Goal: Complete application form

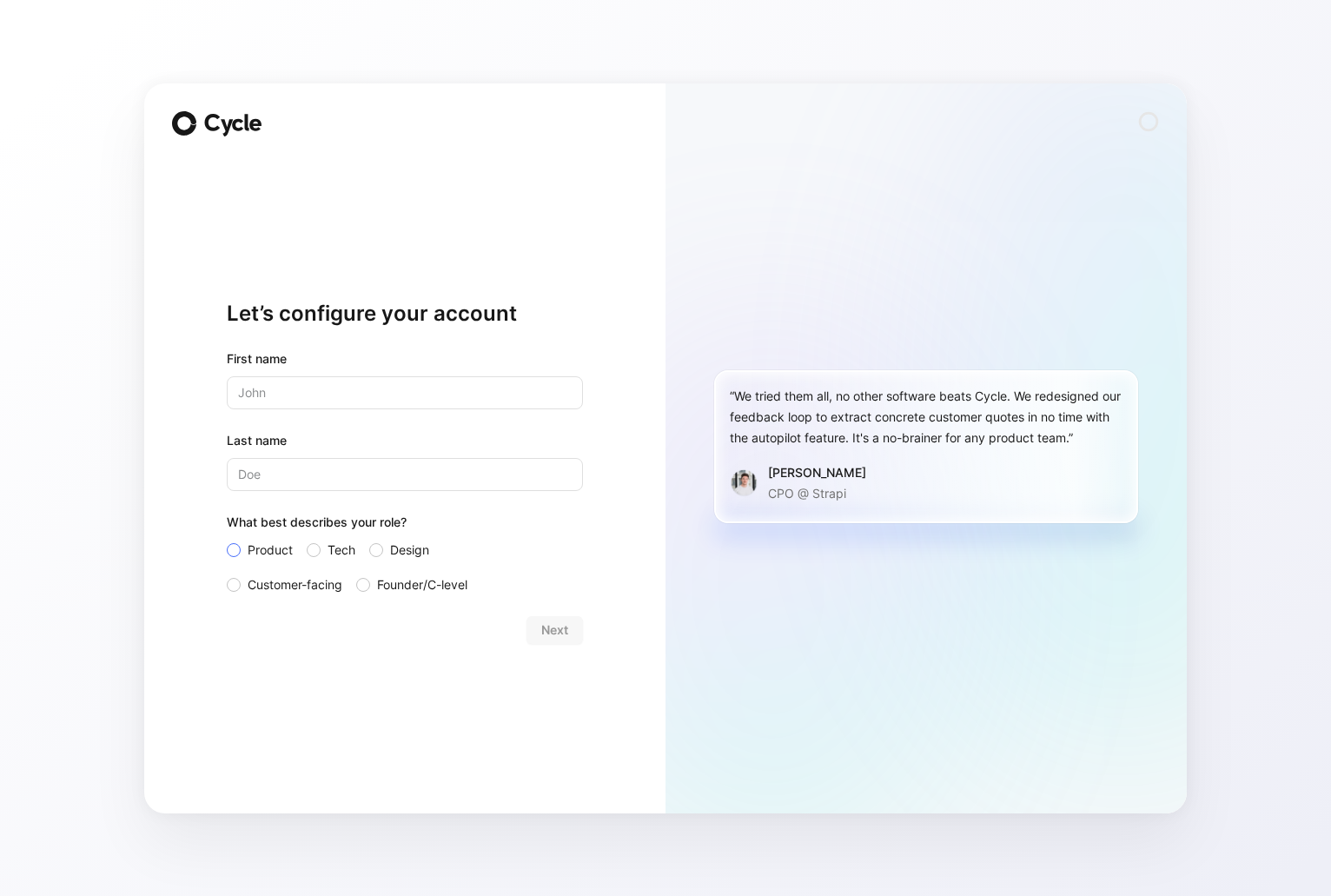
click at [252, 549] on span "Product" at bounding box center [270, 550] width 45 height 21
click at [227, 540] on input "Product" at bounding box center [227, 540] width 0 height 0
click at [320, 384] on input "text" at bounding box center [405, 392] width 356 height 33
type input "N"
type input "E"
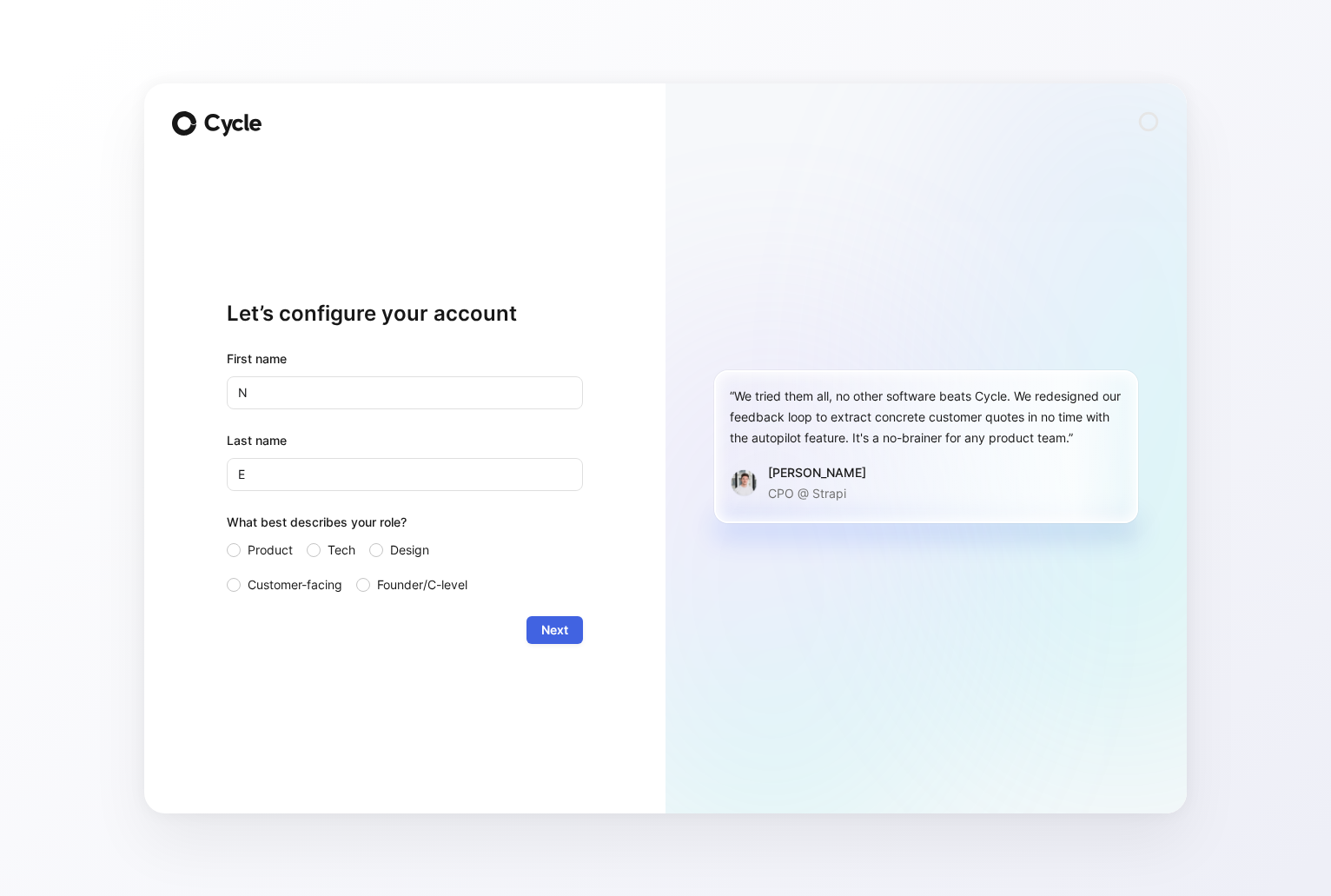
click at [568, 643] on button "Next" at bounding box center [555, 630] width 57 height 28
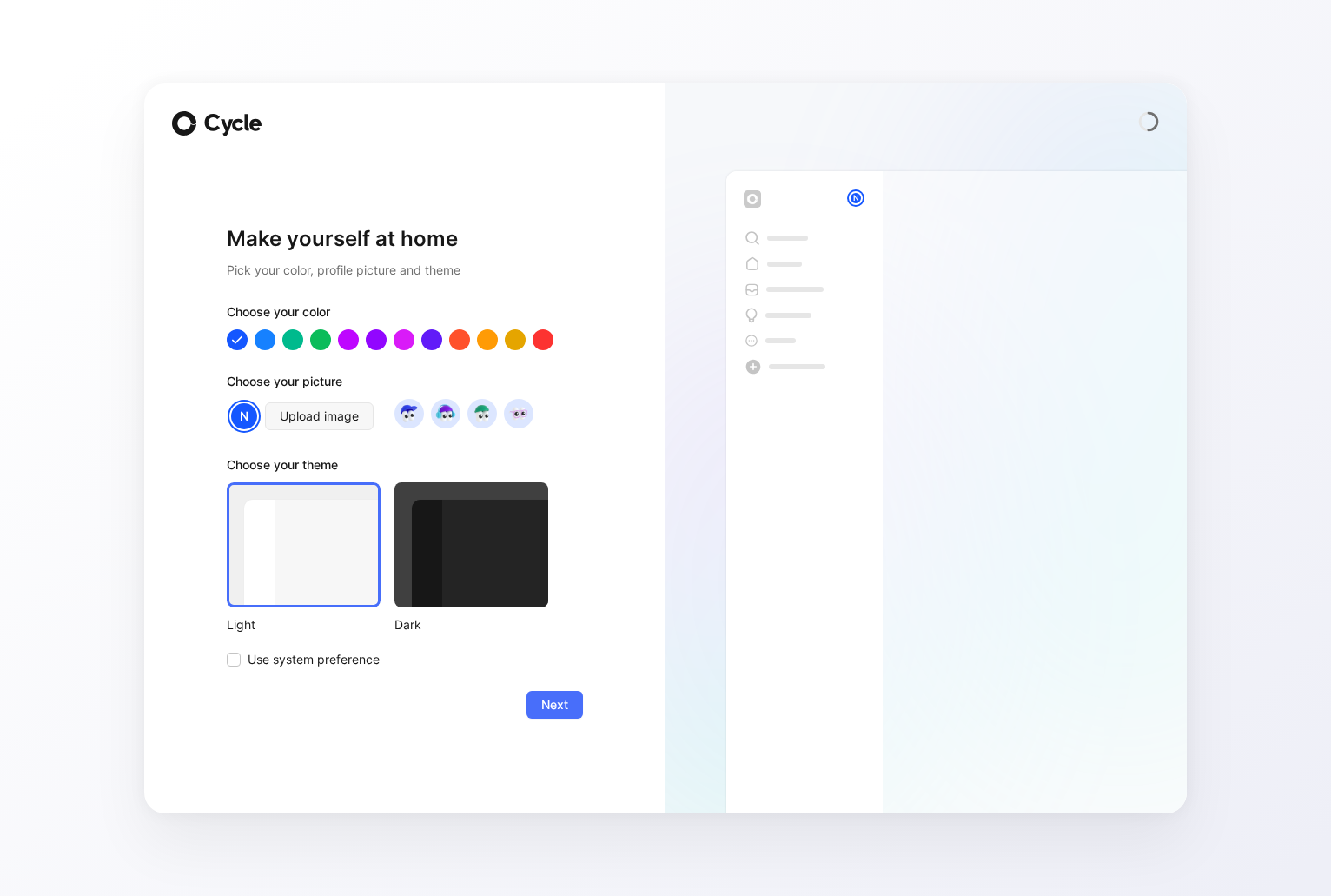
click at [479, 547] on div at bounding box center [471, 545] width 154 height 125
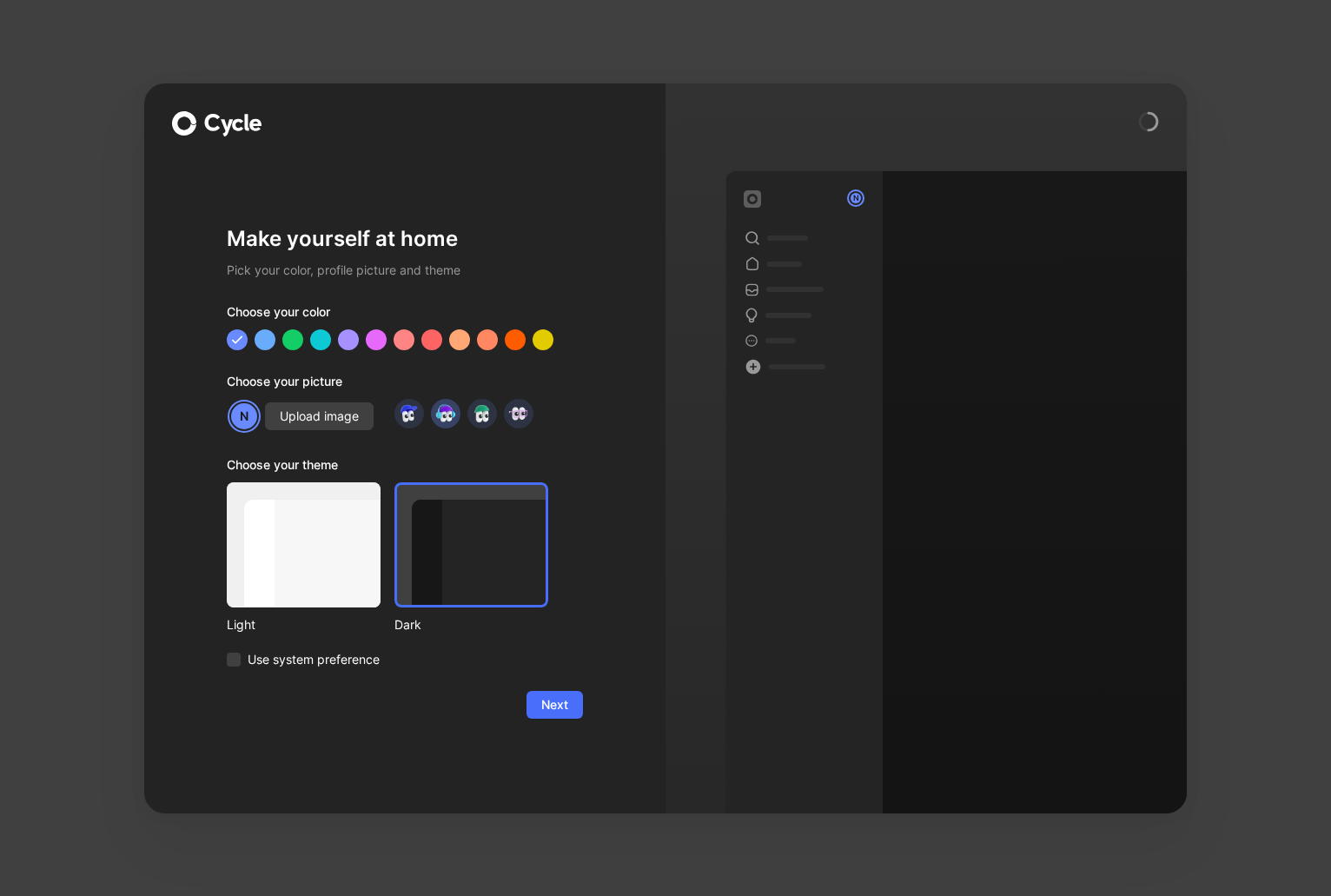
click at [446, 413] on img at bounding box center [446, 413] width 24 height 24
click at [404, 338] on div at bounding box center [404, 338] width 23 height 23
click at [557, 712] on span "Next" at bounding box center [555, 704] width 27 height 21
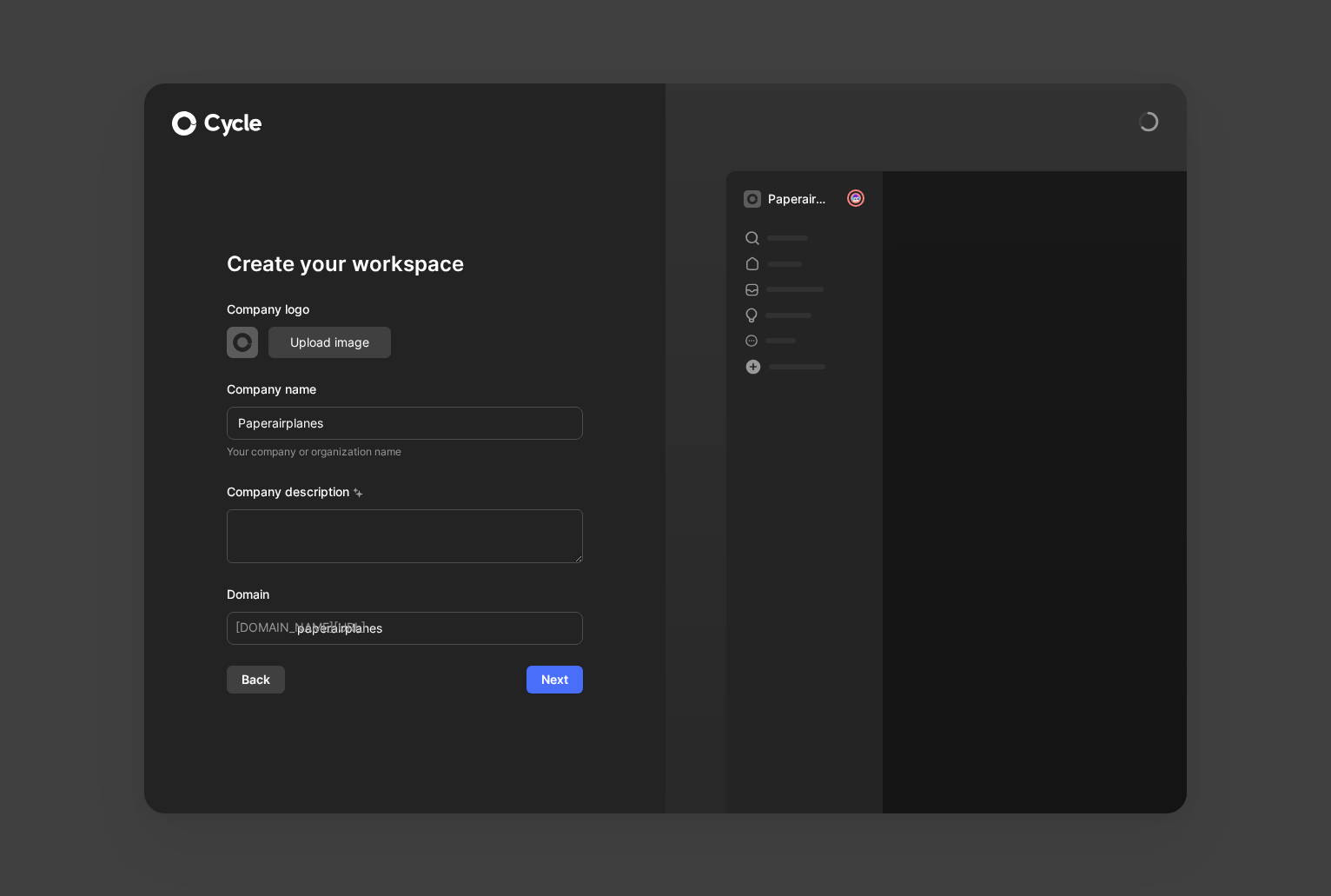
click at [275, 420] on input "Paperairplanes" at bounding box center [405, 423] width 356 height 33
type input "Paperirplanes"
type input "paperirplanes"
type input "Paper irplanes"
type input "paper-irplanes"
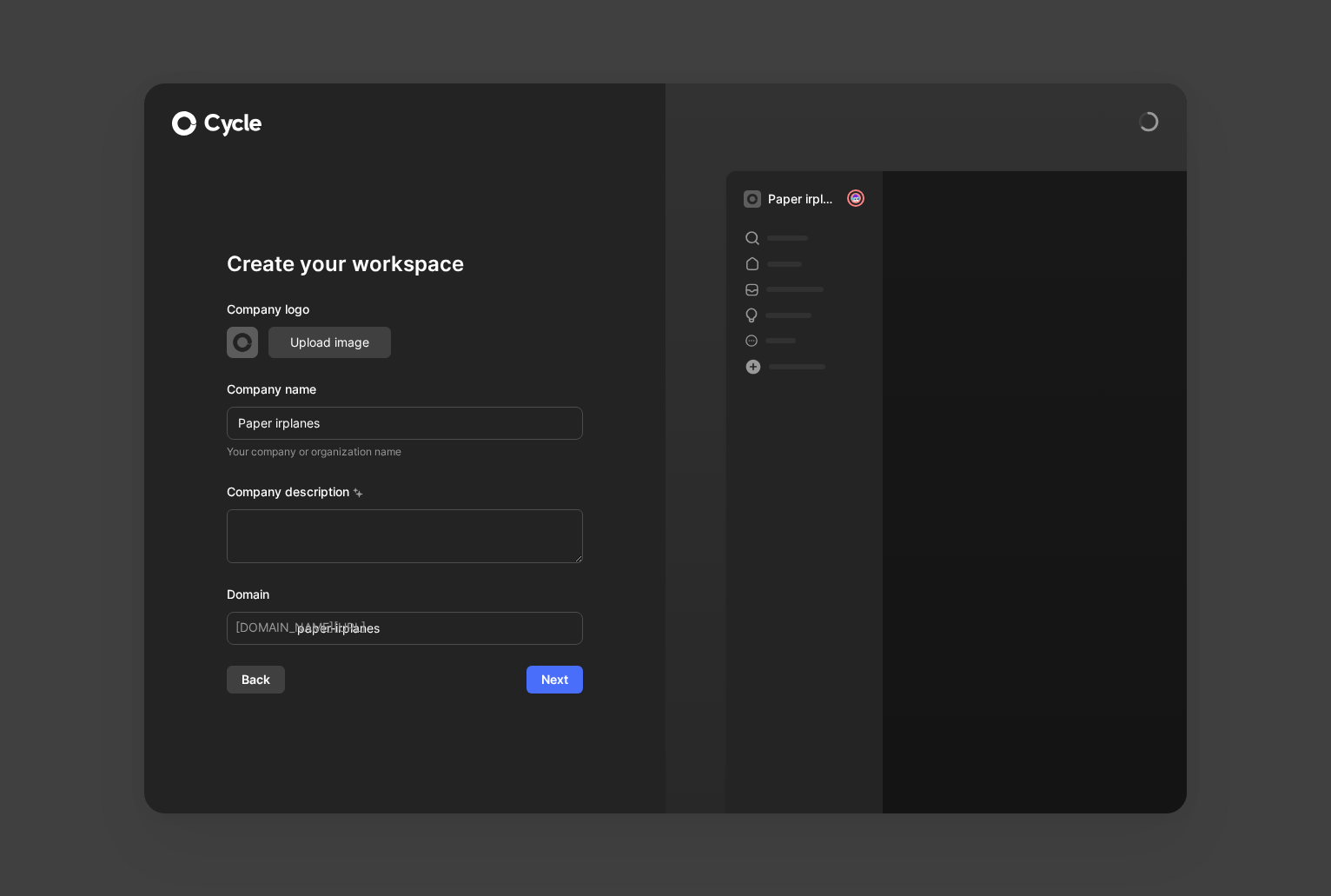
type input "Paper Airplanes"
type input "paper-airplanes"
type input "Paper Airplanes"
click at [561, 680] on span "Next" at bounding box center [555, 679] width 27 height 21
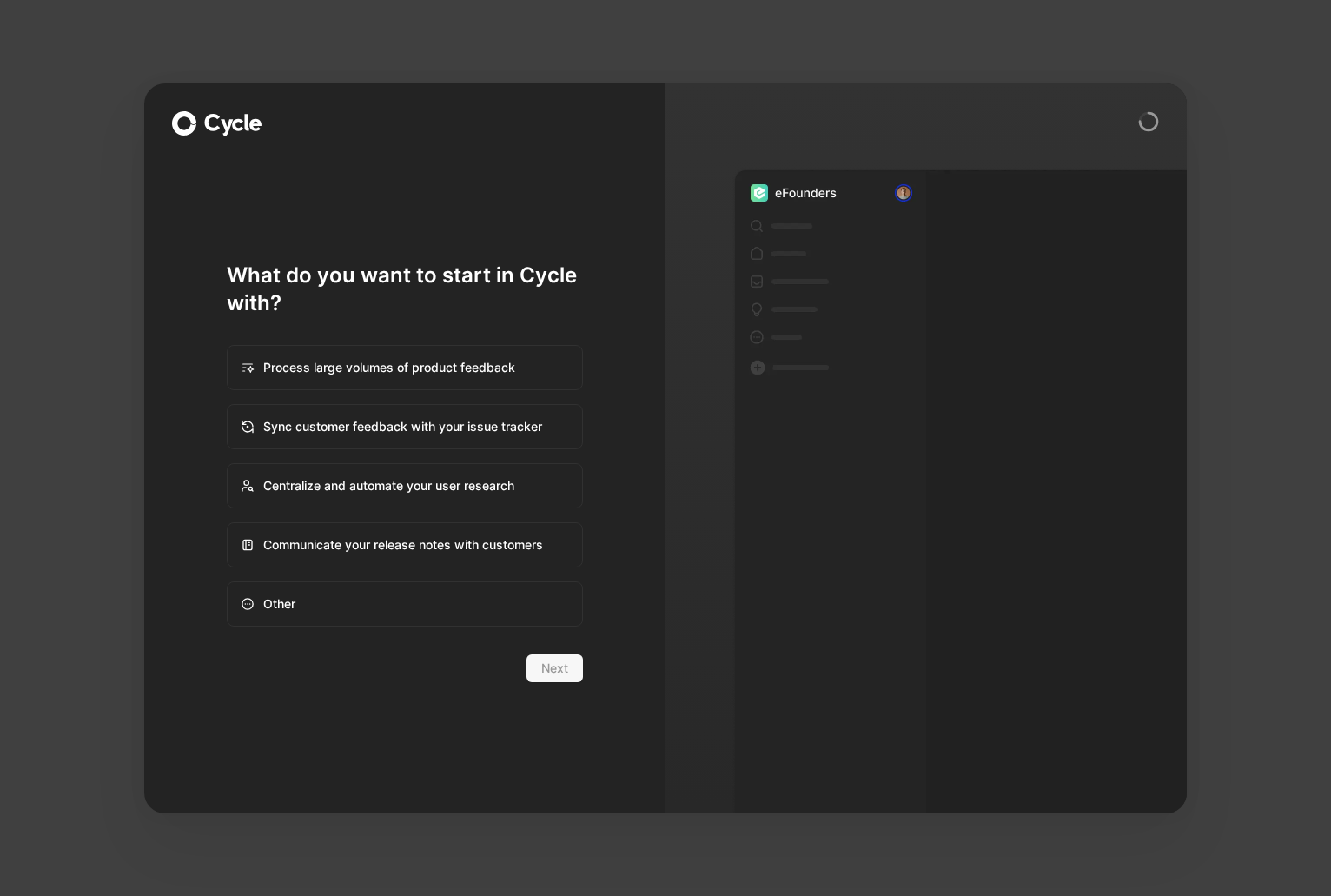
click at [470, 609] on div "Other" at bounding box center [405, 604] width 352 height 42
click at [229, 583] on input "Other" at bounding box center [228, 582] width 1 height 1
radio input "true"
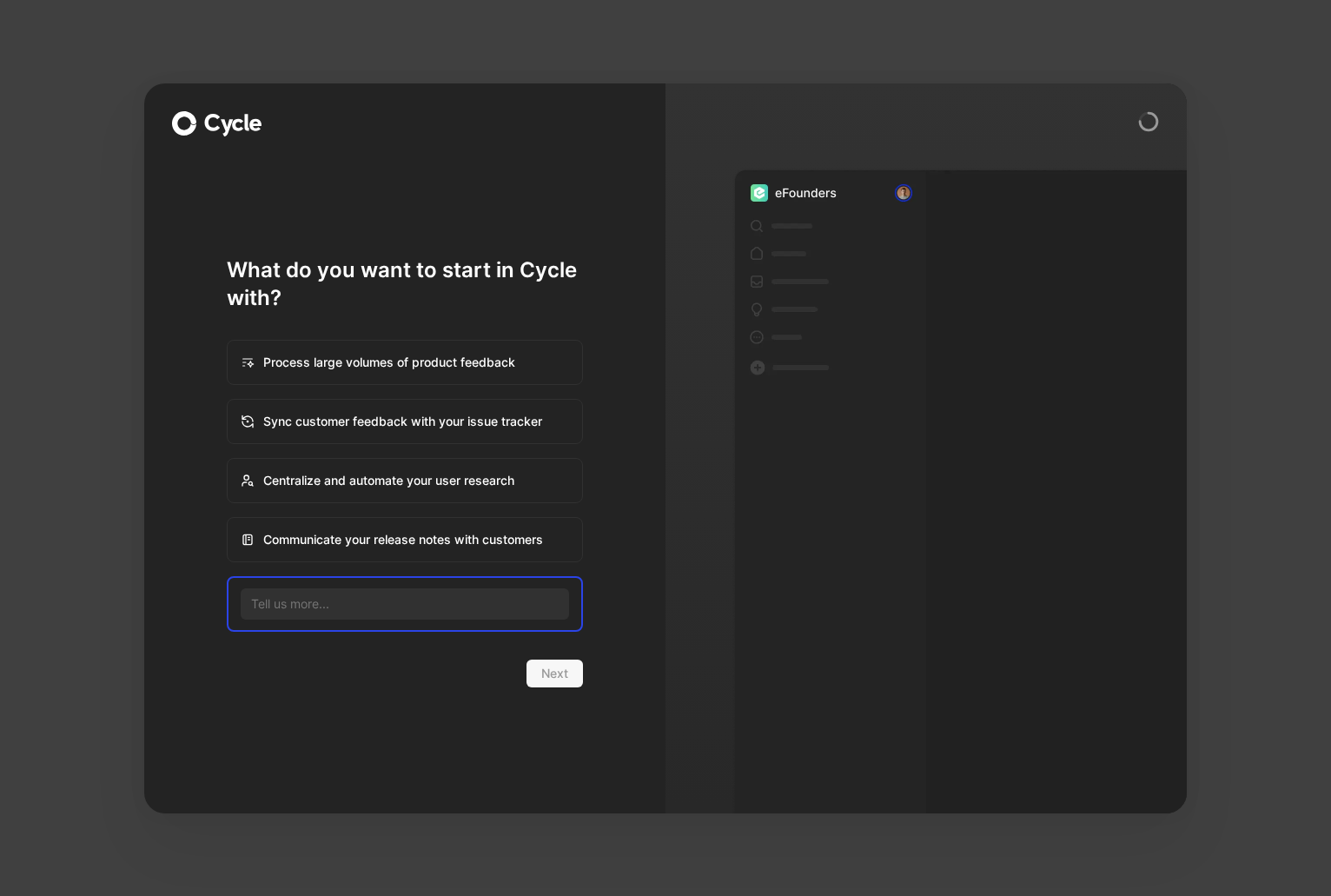
click at [482, 545] on div "Communicate your release notes with customers" at bounding box center [405, 540] width 352 height 42
click at [229, 519] on input "Communicate your release notes with customers" at bounding box center [228, 518] width 1 height 1
radio input "true"
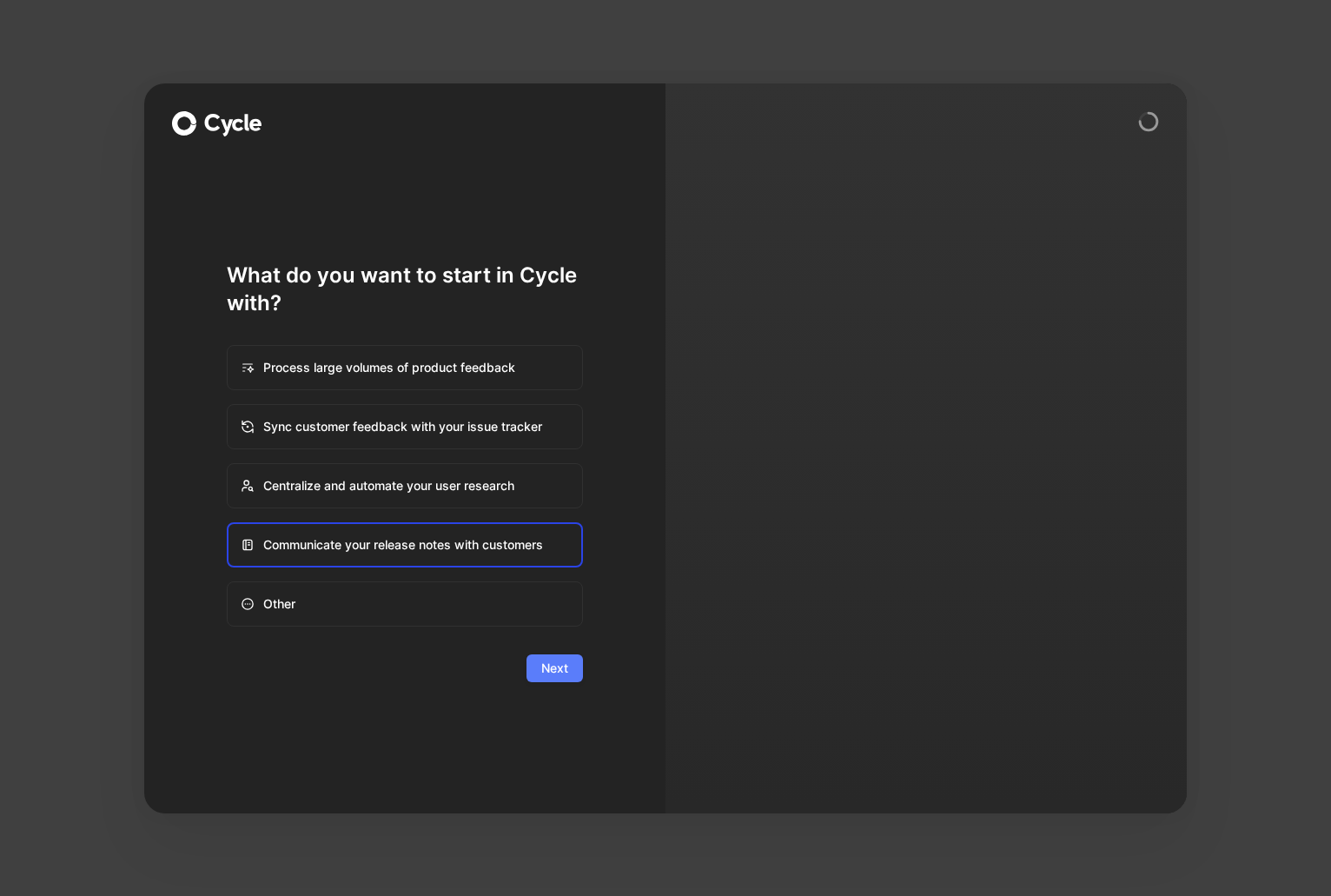
click at [564, 668] on span "Next" at bounding box center [555, 668] width 27 height 21
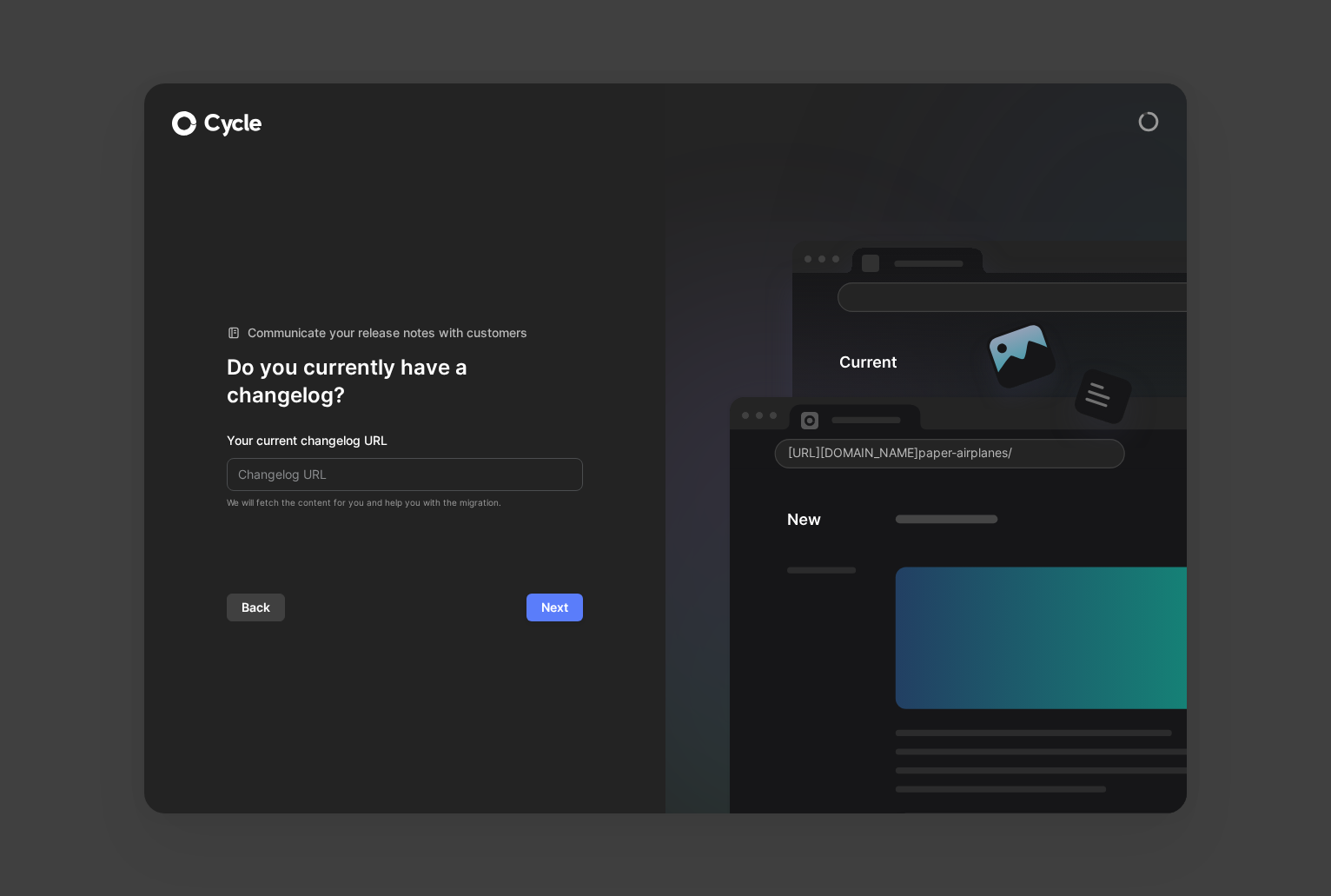
click at [548, 604] on span "Next" at bounding box center [555, 607] width 27 height 21
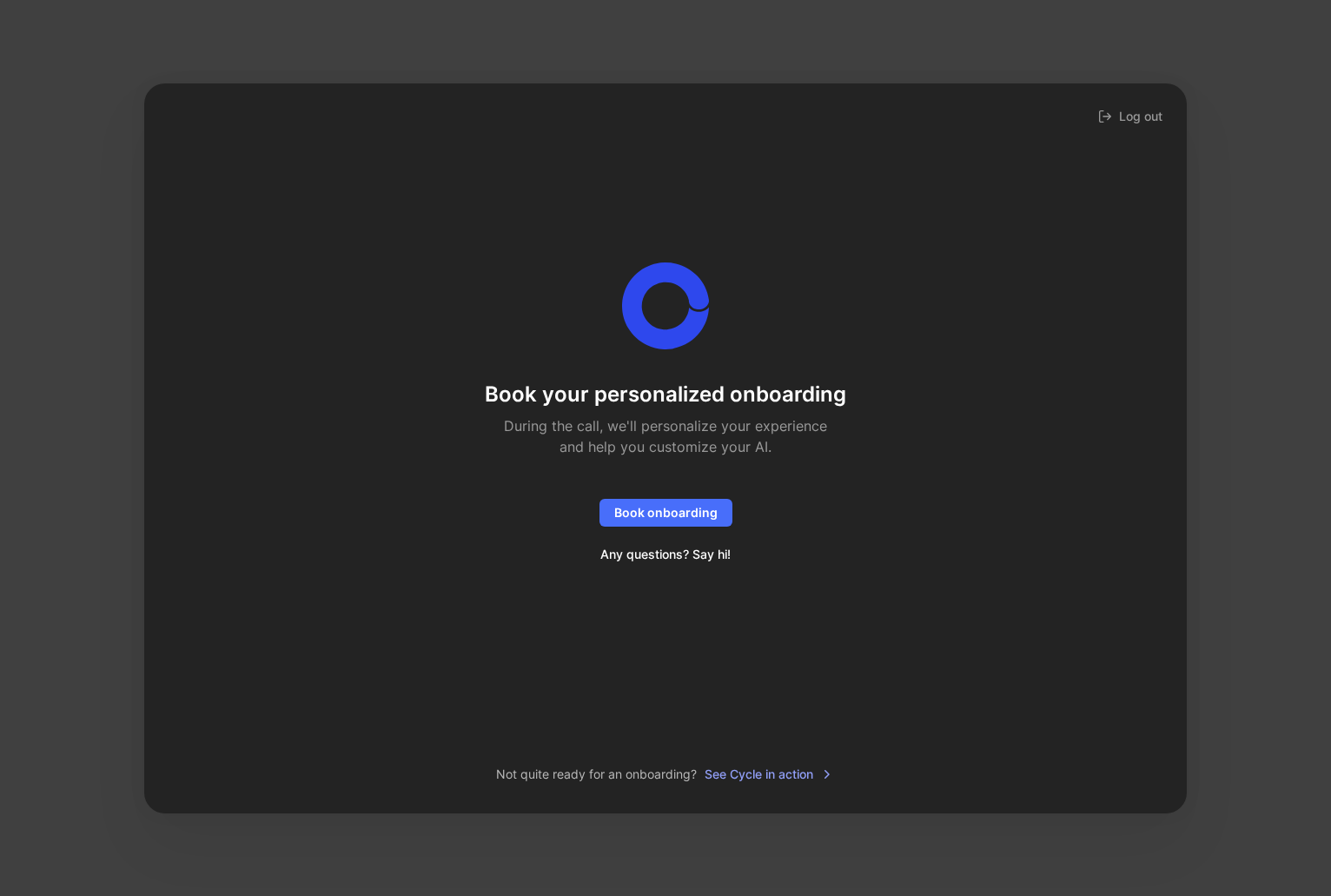
drag, startPoint x: 817, startPoint y: 779, endPoint x: 1031, endPoint y: 212, distance: 606.0
click at [1029, 222] on div "Book your personalized onboarding During the call, we'll personalize your exper…" at bounding box center [666, 448] width 988 height 674
click at [803, 774] on span "See Cycle in action" at bounding box center [770, 774] width 129 height 21
click at [747, 494] on div "Book your personalized onboarding During the call, we'll personalize your exper…" at bounding box center [665, 474] width 361 height 188
click at [274, 50] on div "Log out Book your personalized onboarding During the call, we'll personalize yo…" at bounding box center [665, 448] width 1331 height 896
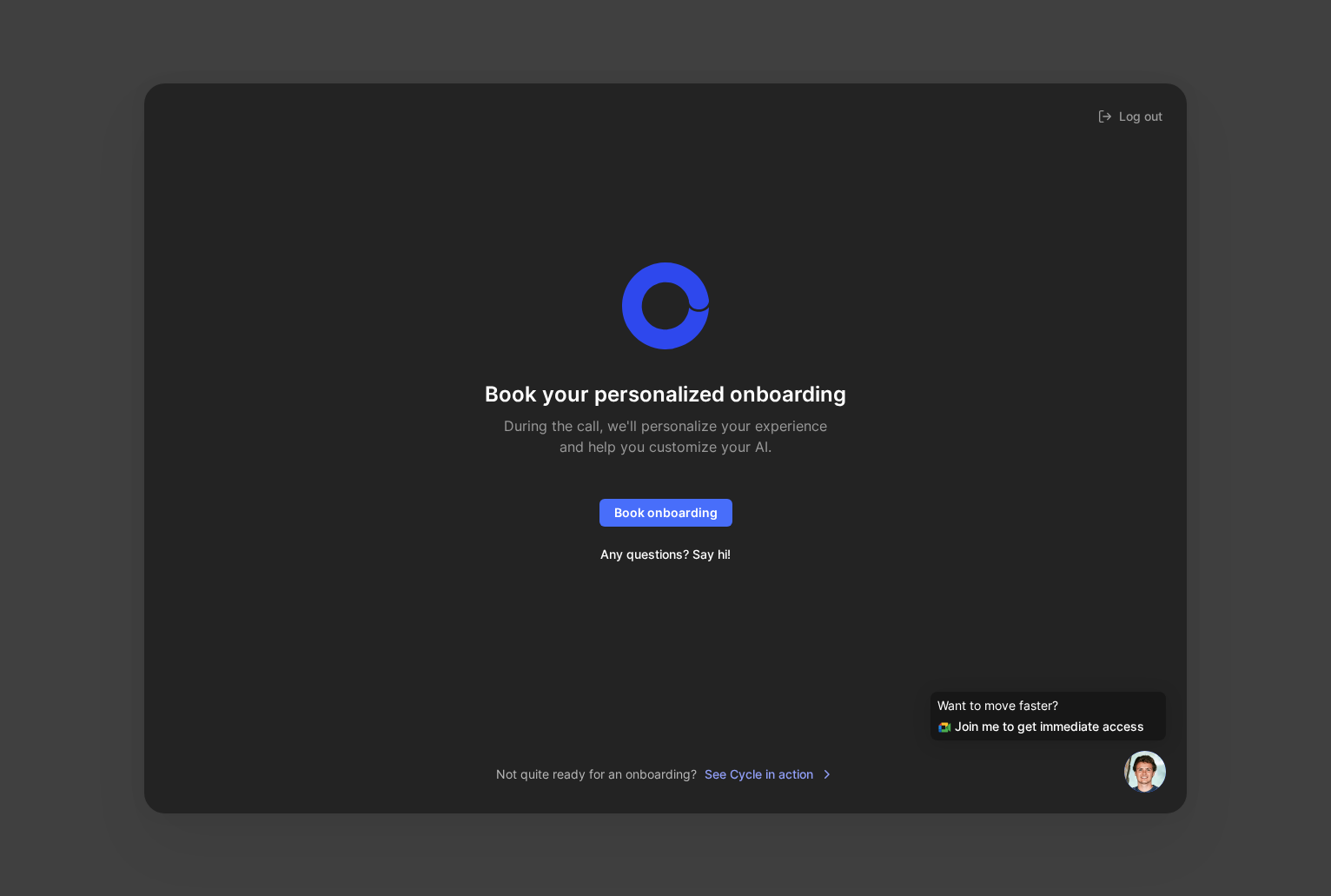
click at [426, 311] on div "Book your personalized onboarding During the call, we'll personalize your exper…" at bounding box center [666, 415] width 988 height 306
